Goal: Transaction & Acquisition: Purchase product/service

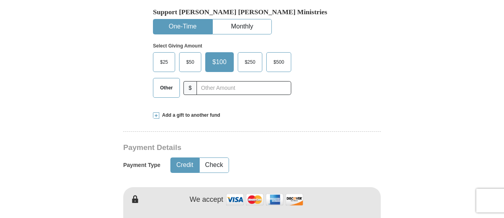
scroll to position [261, 0]
click at [156, 116] on span at bounding box center [156, 115] width 6 height 6
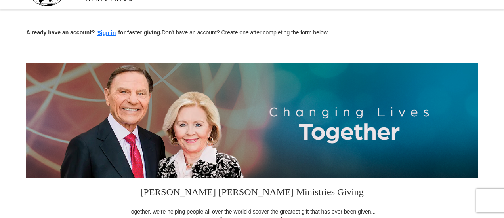
scroll to position [0, 0]
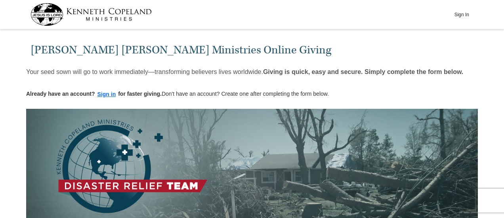
click at [46, 9] on img at bounding box center [90, 14] width 121 height 23
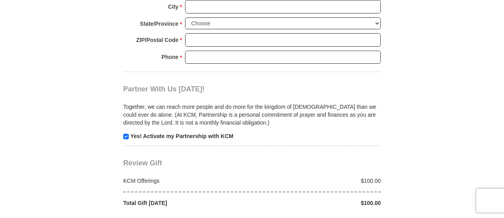
scroll to position [716, 0]
click at [126, 136] on input "checkbox" at bounding box center [126, 136] width 6 height 6
checkbox input "false"
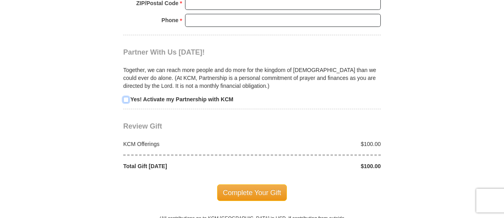
scroll to position [778, 0]
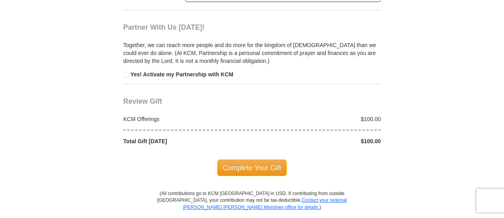
click at [154, 117] on div "KCM Offerings" at bounding box center [185, 119] width 133 height 8
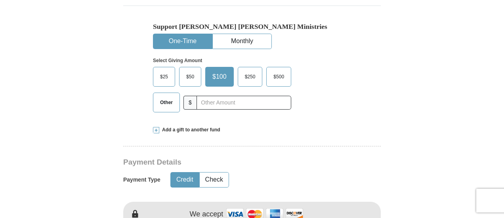
scroll to position [0, 0]
